Goal: Task Accomplishment & Management: Use online tool/utility

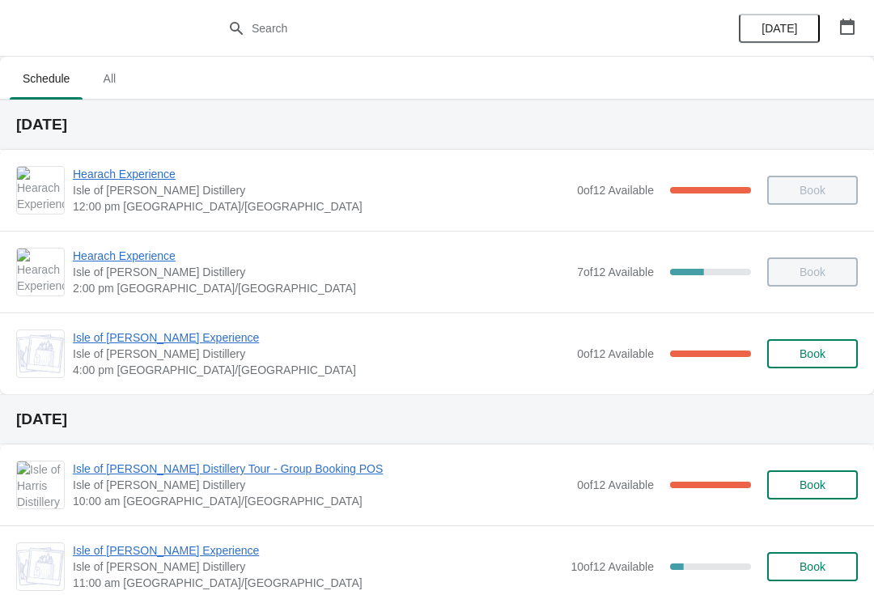
click at [123, 343] on span "Isle of [PERSON_NAME] Experience" at bounding box center [321, 337] width 496 height 16
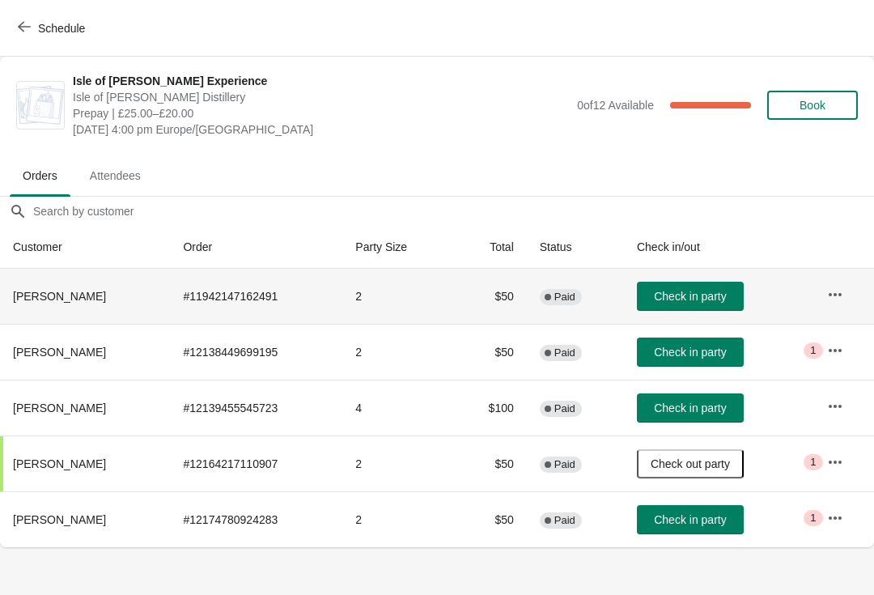
click at [707, 298] on span "Check in party" at bounding box center [690, 296] width 72 height 13
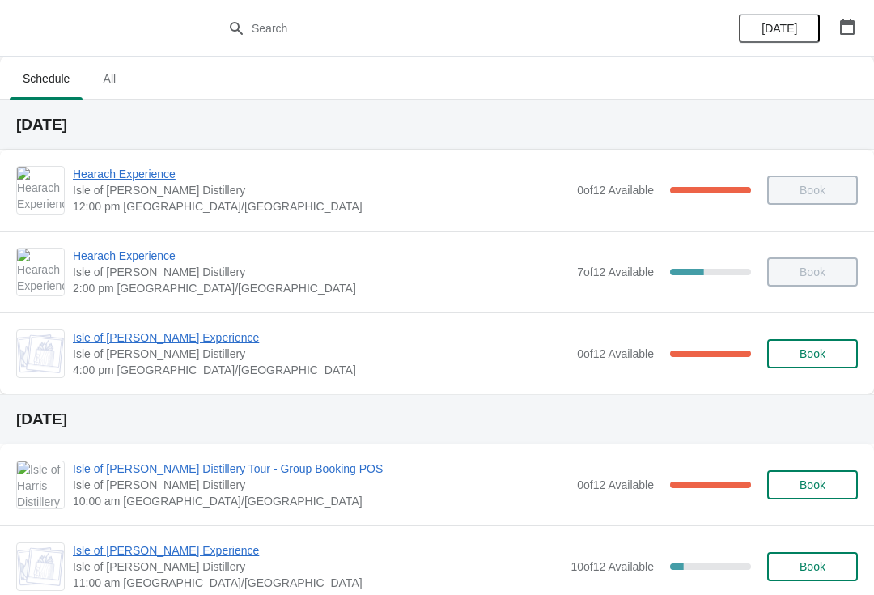
click at [146, 340] on span "Isle of [PERSON_NAME] Experience" at bounding box center [321, 337] width 496 height 16
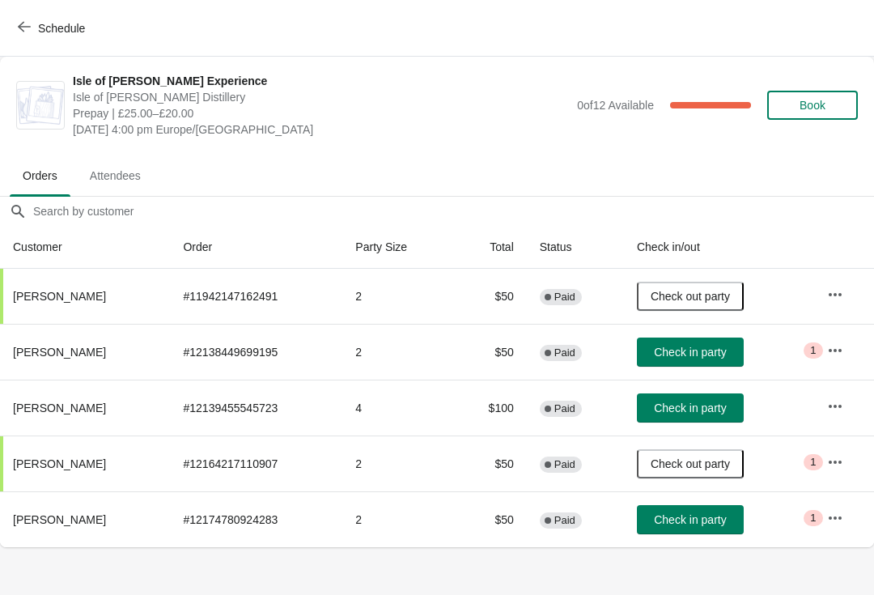
click at [726, 356] on span "Check in party" at bounding box center [690, 352] width 72 height 13
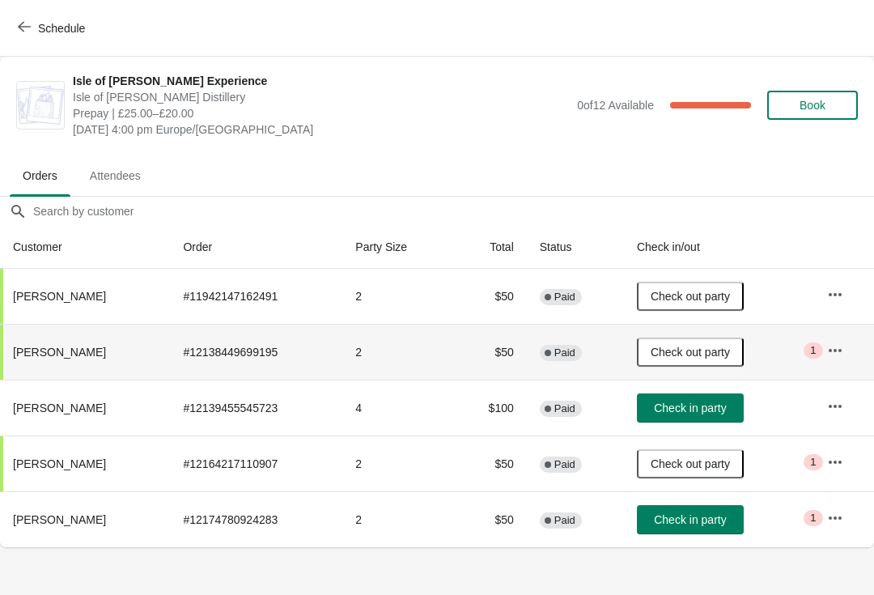
click at [726, 515] on span "Check in party" at bounding box center [690, 519] width 72 height 13
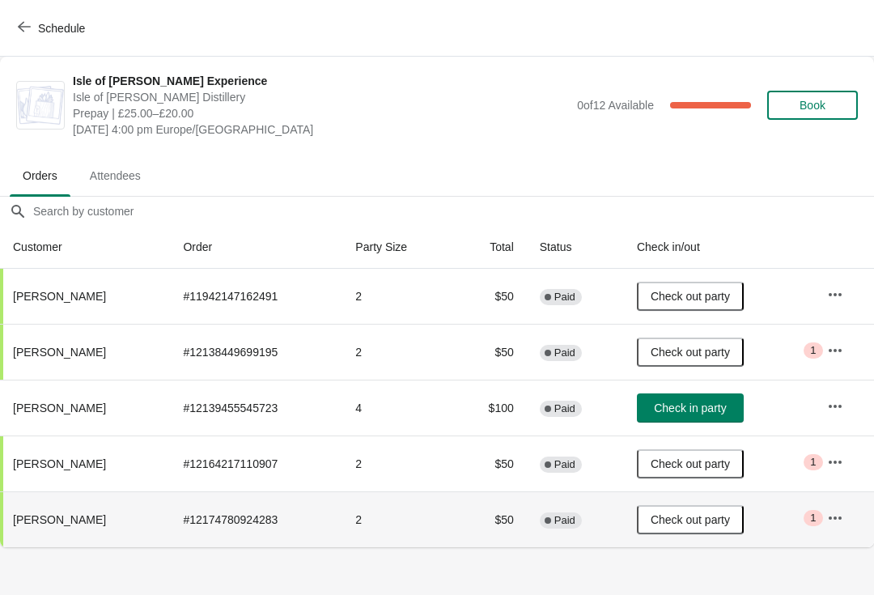
click at [712, 524] on span "Check out party" at bounding box center [690, 519] width 79 height 13
click at [715, 519] on span "Check in party" at bounding box center [690, 519] width 72 height 13
click at [829, 398] on button "button" at bounding box center [835, 406] width 29 height 29
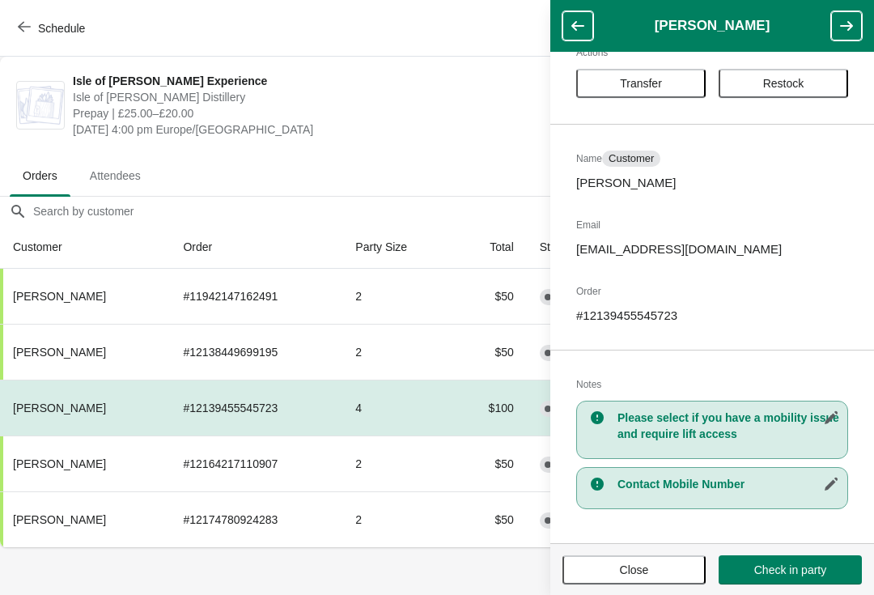
scroll to position [33, 0]
click at [40, 16] on button "Schedule" at bounding box center [53, 28] width 90 height 29
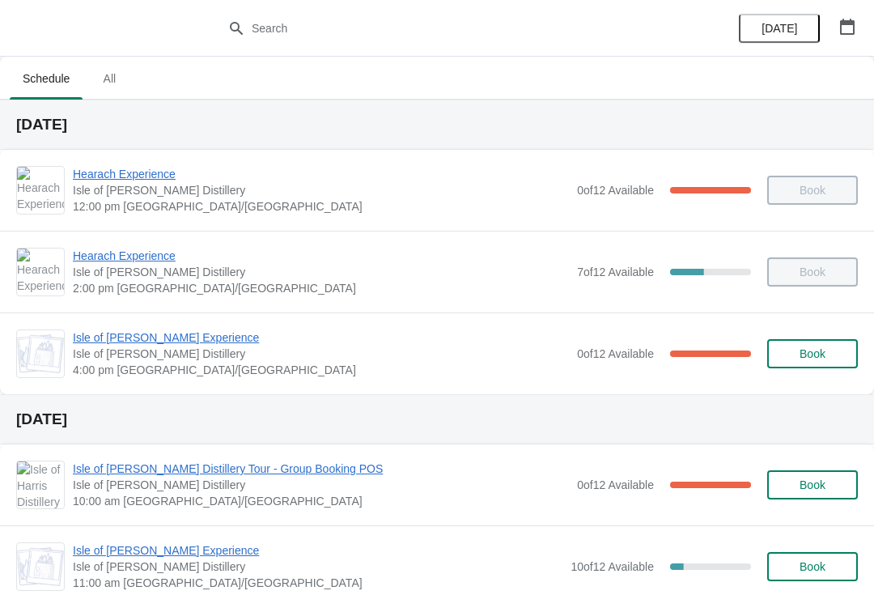
click at [146, 344] on span "Isle of [PERSON_NAME] Experience" at bounding box center [321, 337] width 496 height 16
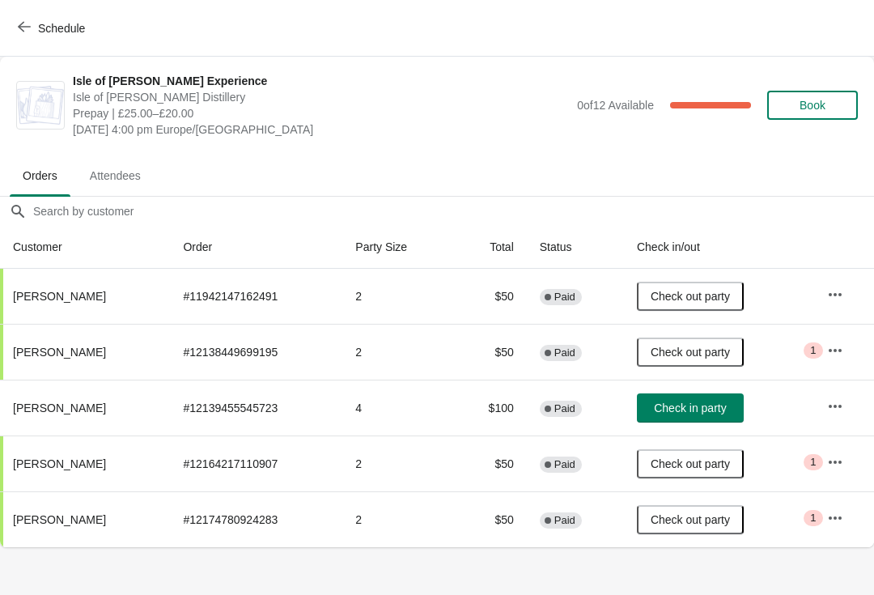
click at [725, 414] on span "Check in party" at bounding box center [690, 407] width 72 height 13
